Goal: Task Accomplishment & Management: Complete application form

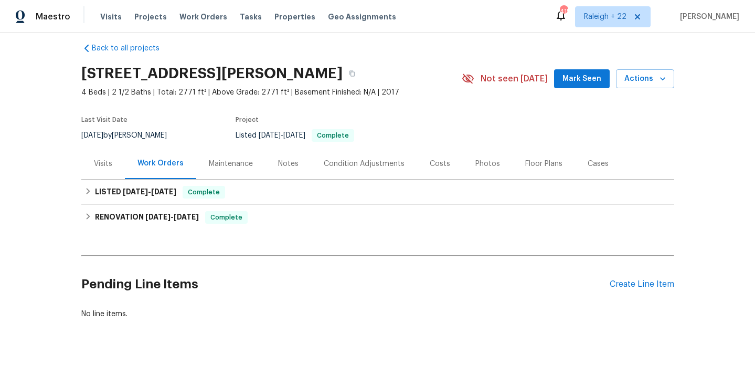
scroll to position [27, 0]
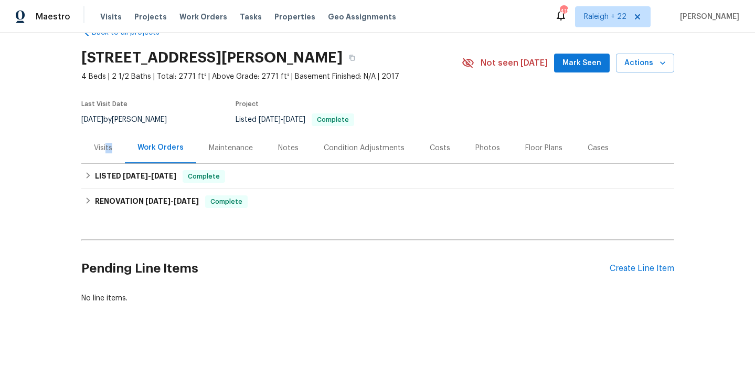
click at [106, 153] on div "Visits" at bounding box center [103, 147] width 44 height 31
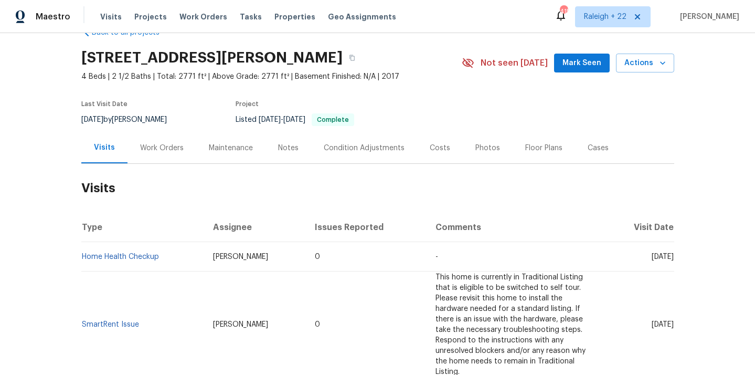
click at [17, 279] on div "Back to all projects 253 Golden Bear Walk, Duncan, SC 29334 4 Beds | 2 1/2 Bath…" at bounding box center [377, 204] width 755 height 342
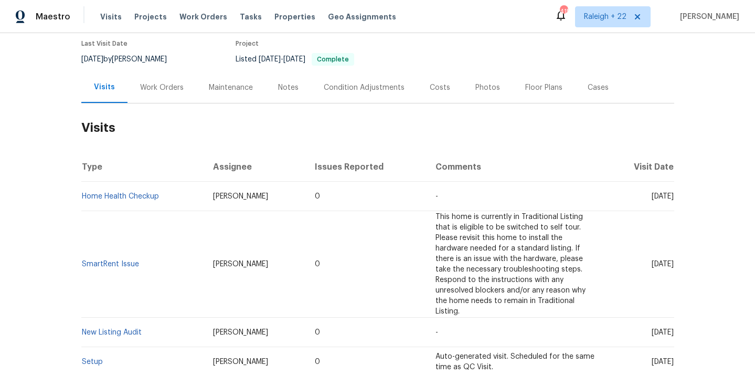
scroll to position [38, 0]
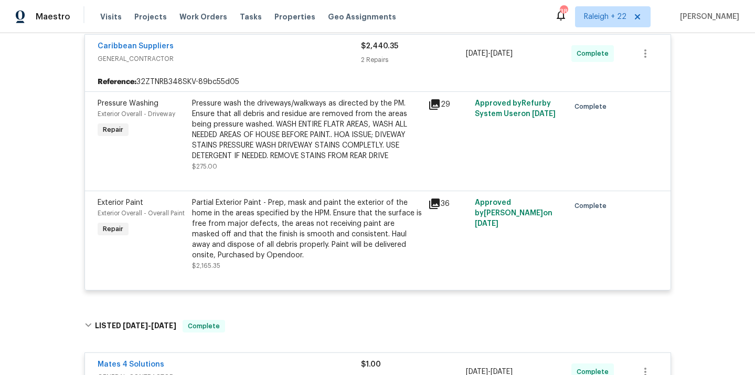
scroll to position [341, 0]
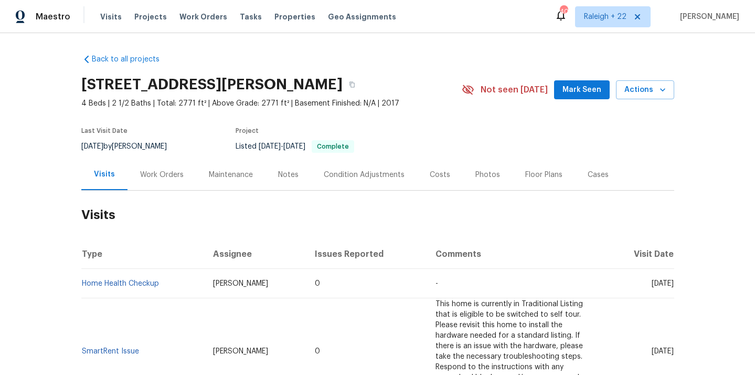
scroll to position [43, 0]
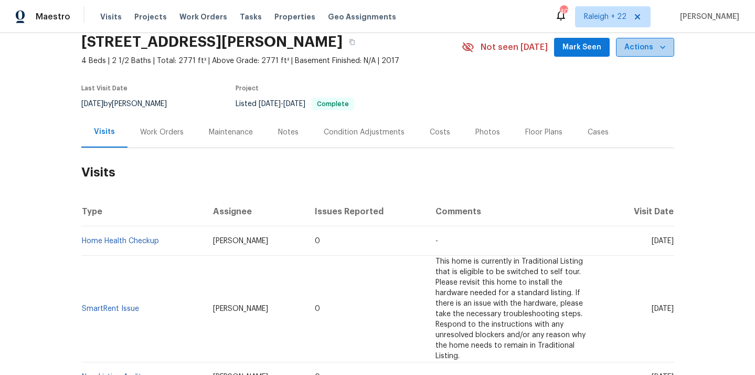
click at [648, 48] on span "Actions" at bounding box center [645, 47] width 41 height 13
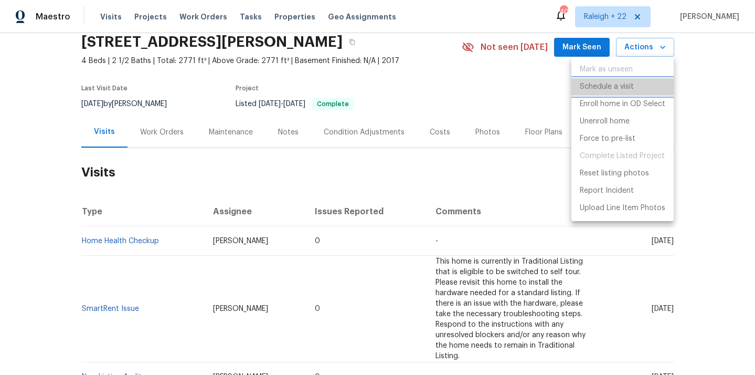
click at [614, 90] on p "Schedule a visit" at bounding box center [607, 86] width 54 height 11
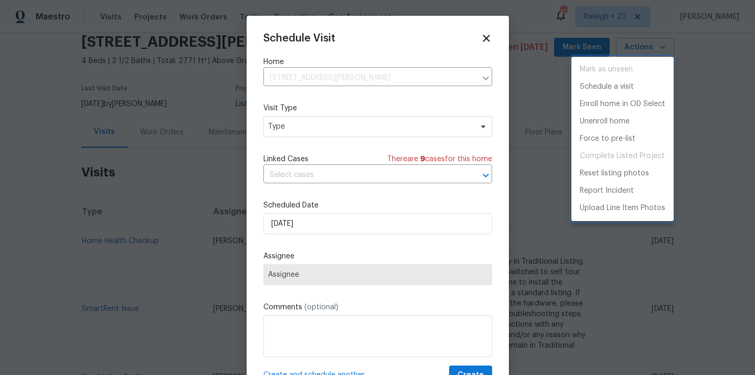
click at [302, 129] on div at bounding box center [377, 187] width 755 height 375
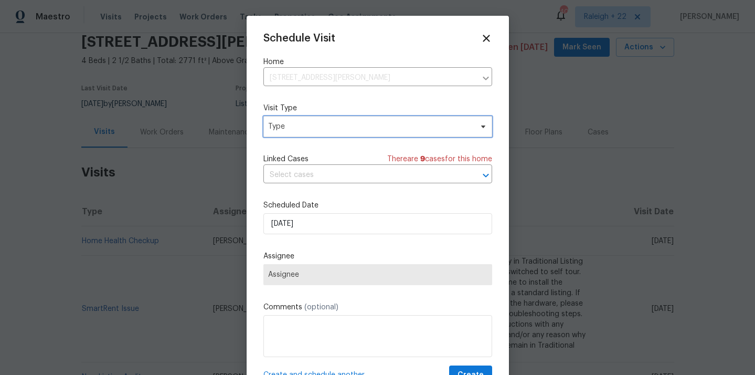
click at [316, 129] on span "Type" at bounding box center [370, 126] width 204 height 10
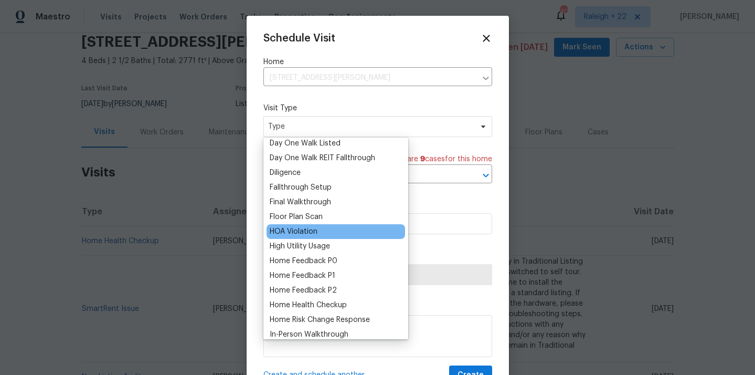
scroll to position [211, 0]
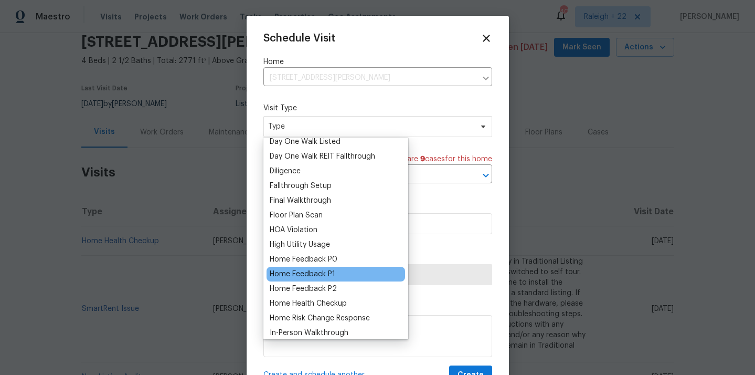
click at [303, 276] on div "Home Feedback P1" at bounding box center [303, 274] width 66 height 10
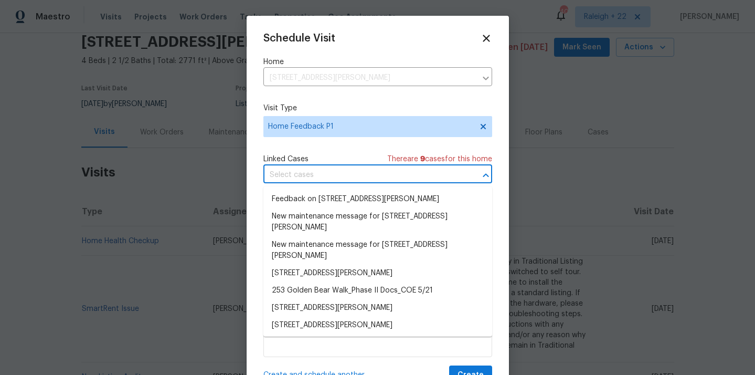
click at [331, 175] on input "text" at bounding box center [362, 175] width 199 height 16
click at [381, 199] on li "Feedback on 253 Golden Bear Walk, Duncan, SC 29334" at bounding box center [377, 199] width 229 height 17
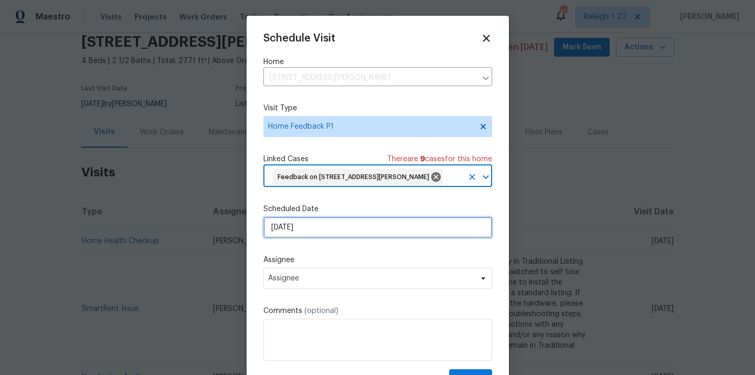
click at [311, 238] on input "22/09/2025" at bounding box center [377, 227] width 229 height 21
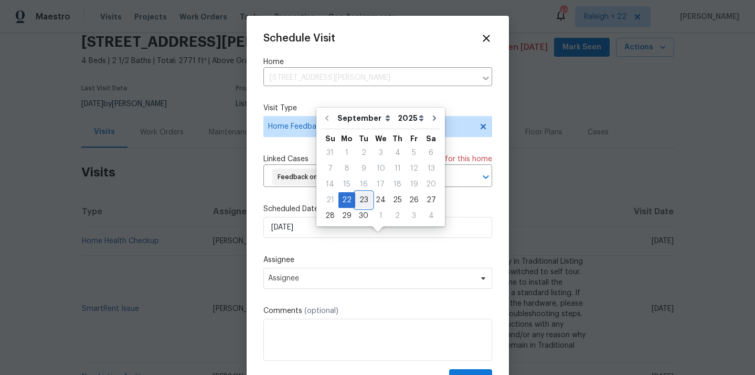
click at [365, 201] on div "23" at bounding box center [363, 200] width 17 height 15
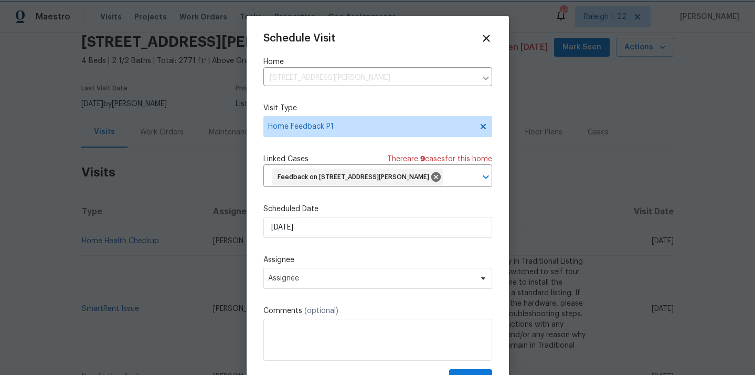
type input "23/09/2025"
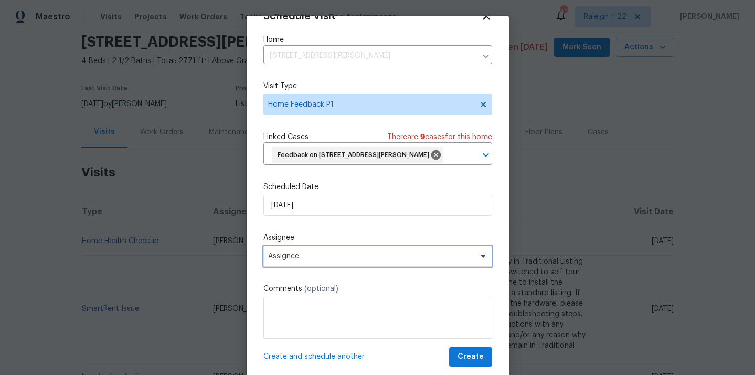
click at [325, 256] on span "Assignee" at bounding box center [371, 256] width 206 height 8
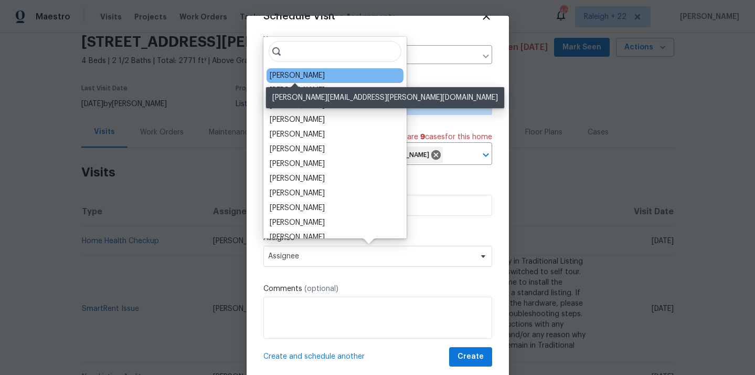
click at [313, 75] on div "William Bynum" at bounding box center [297, 75] width 55 height 10
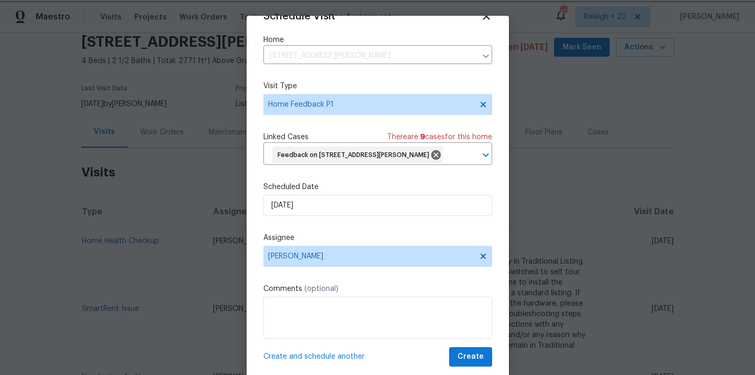
scroll to position [24, 0]
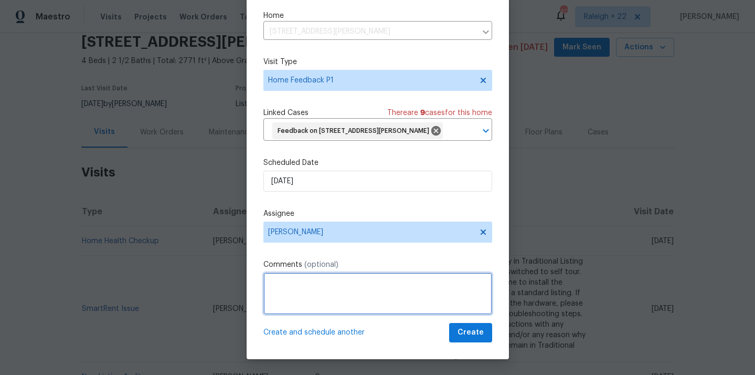
click at [303, 291] on textarea at bounding box center [377, 293] width 229 height 42
click at [343, 285] on textarea "Home feedback" at bounding box center [377, 293] width 229 height 42
paste textarea "The keys could not open the door but none of the other method has been used."
click at [406, 292] on textarea "Home feedback. The keys could not open the door, but none of the other method h…" at bounding box center [377, 293] width 229 height 42
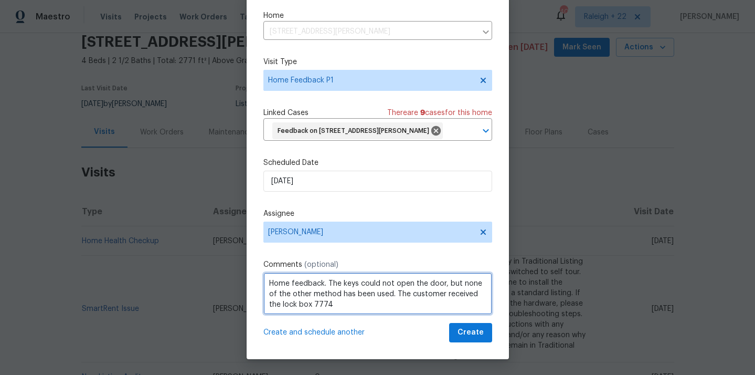
click at [321, 306] on textarea "Home feedback. The keys could not open the door, but none of the other method h…" at bounding box center [377, 293] width 229 height 42
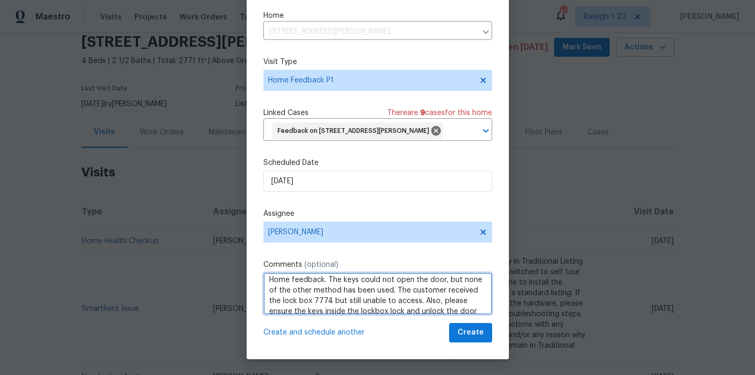
scroll to position [0, 0]
click at [326, 286] on textarea "Home feedback. The keys could not open the door, but none of the other method h…" at bounding box center [377, 293] width 229 height 42
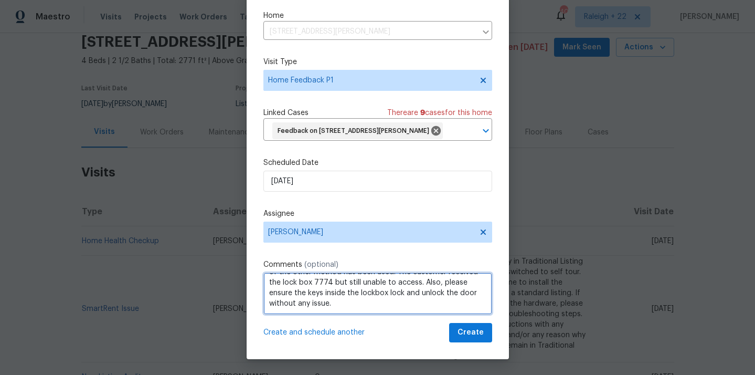
type textarea "Home feedback The keys could not open the door, but none of the other method ha…"
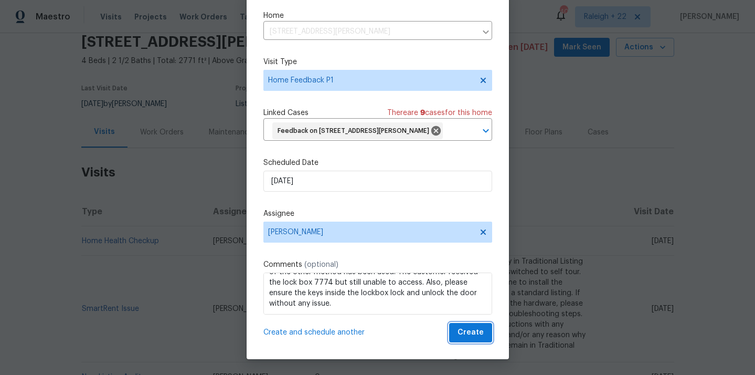
click at [464, 334] on span "Create" at bounding box center [471, 332] width 26 height 13
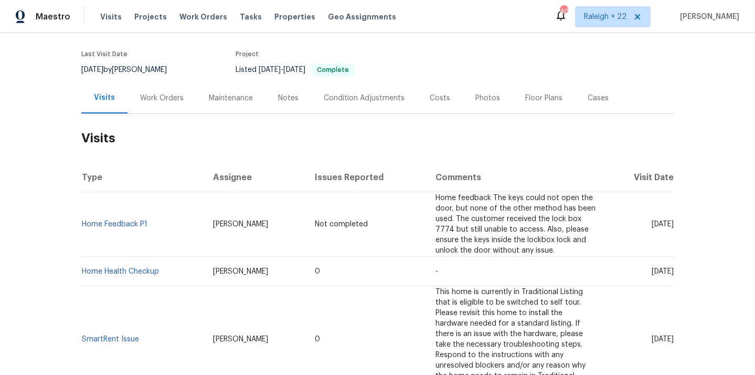
scroll to position [92, 0]
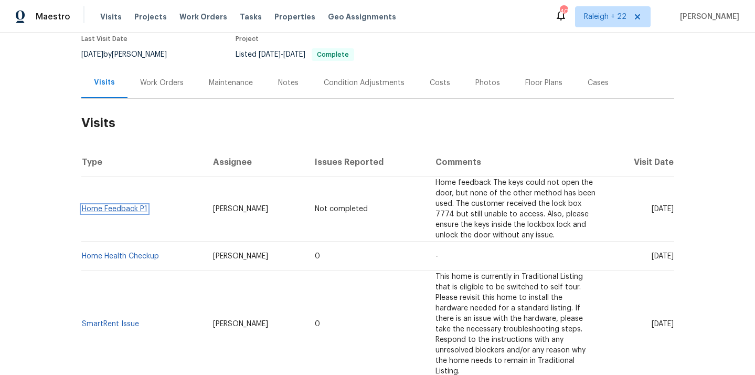
click at [140, 211] on link "Home Feedback P1" at bounding box center [115, 208] width 66 height 7
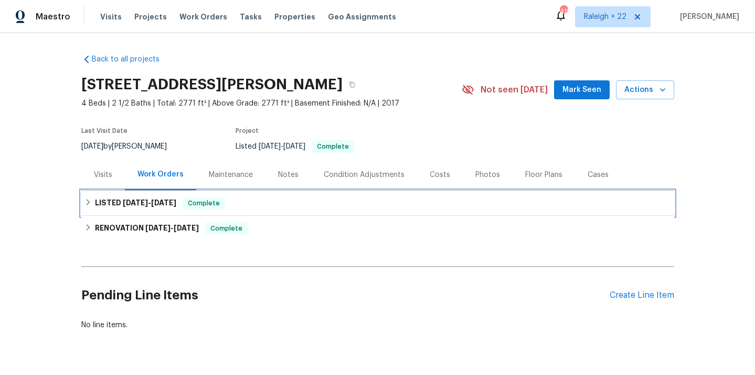
click at [160, 207] on h6 "LISTED 6/9/25 - 6/13/25" at bounding box center [135, 203] width 81 height 13
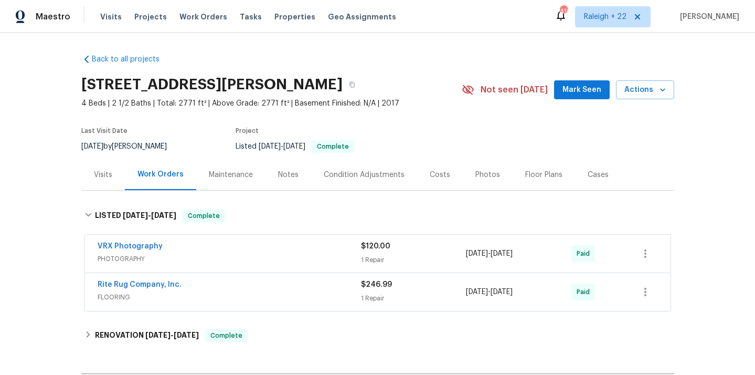
click at [107, 178] on div "Visits" at bounding box center [103, 175] width 18 height 10
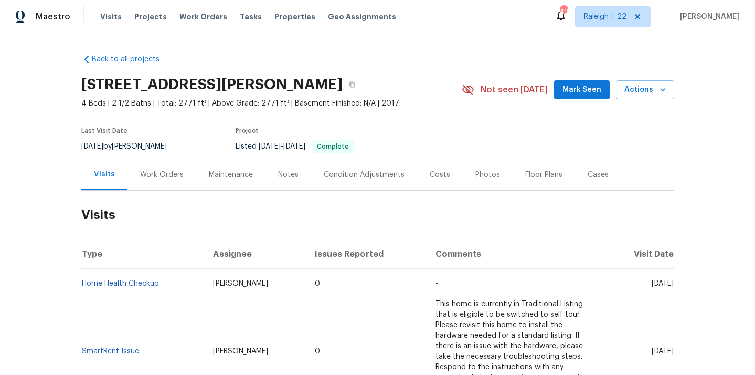
click at [140, 176] on div "Work Orders" at bounding box center [162, 175] width 44 height 10
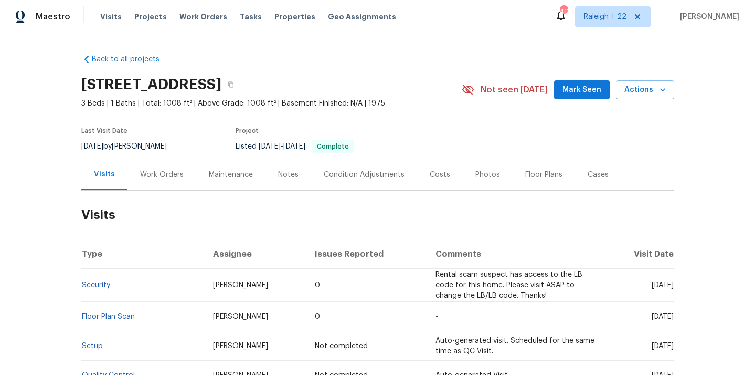
click at [652, 285] on span "[DATE]" at bounding box center [663, 284] width 22 height 7
click at [98, 283] on link "Security" at bounding box center [96, 284] width 28 height 7
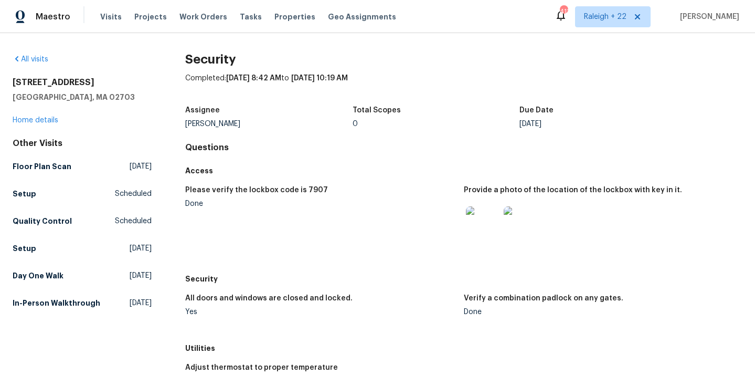
scroll to position [15, 0]
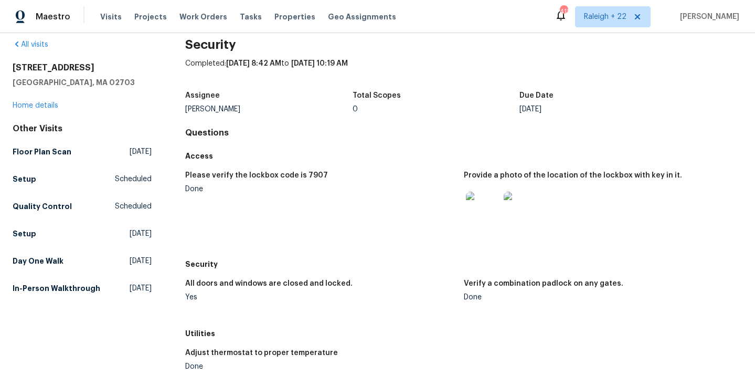
click at [307, 176] on h5 "Please verify the lockbox code is 7907" at bounding box center [256, 175] width 143 height 7
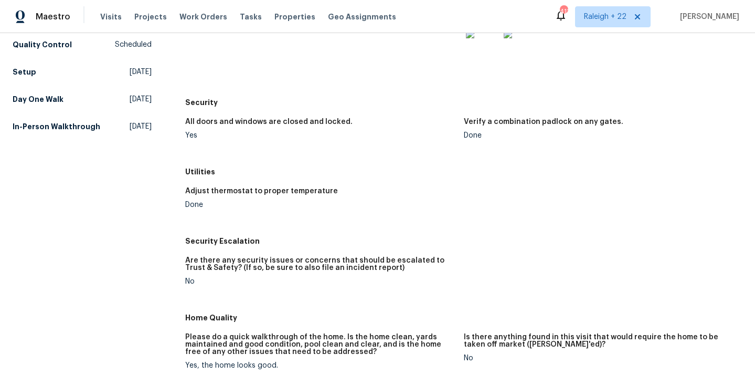
scroll to position [179, 0]
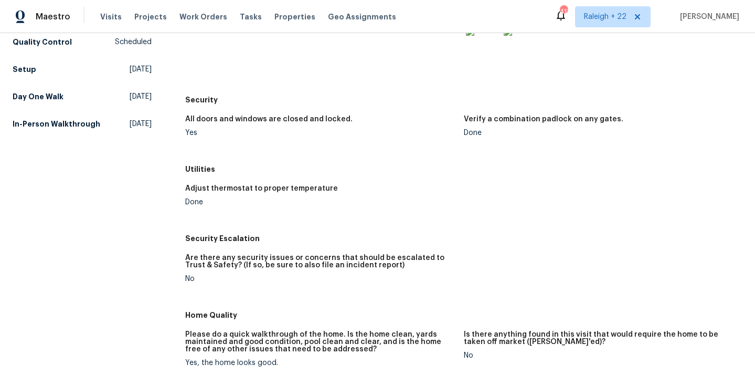
click at [186, 134] on div "Yes" at bounding box center [320, 132] width 270 height 7
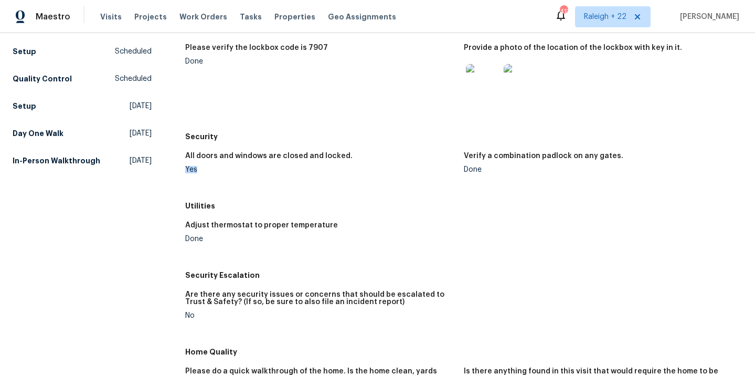
scroll to position [0, 0]
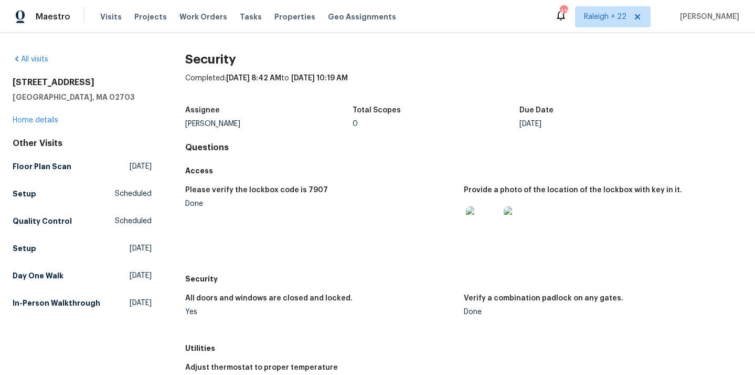
click at [238, 79] on span "[DATE] 8:42 AM" at bounding box center [253, 78] width 55 height 7
click at [31, 121] on link "Home details" at bounding box center [36, 120] width 46 height 7
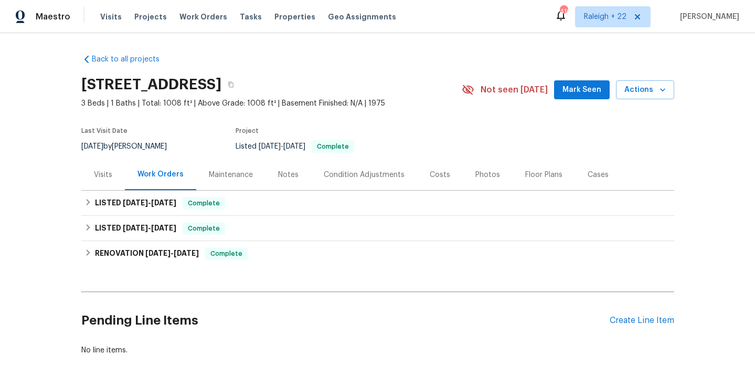
click at [108, 185] on div "Visits" at bounding box center [103, 174] width 44 height 31
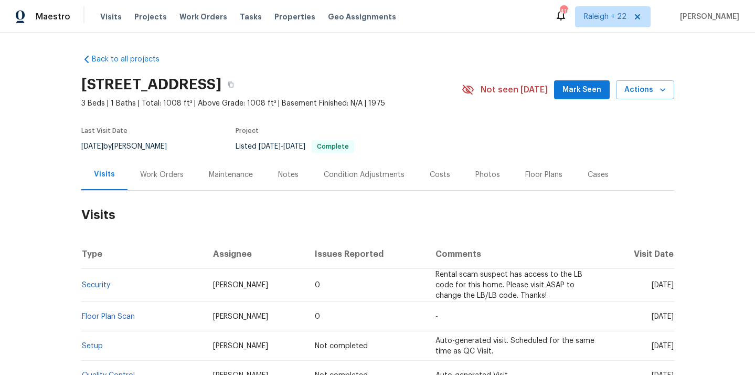
click at [91, 280] on td "Security" at bounding box center [143, 285] width 124 height 33
click at [91, 287] on link "Security" at bounding box center [96, 284] width 28 height 7
